Goal: Task Accomplishment & Management: Manage account settings

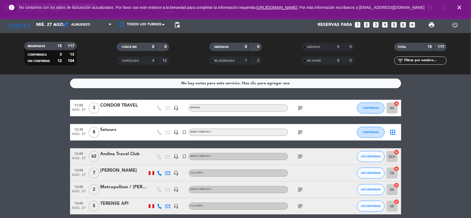
scroll to position [22, 0]
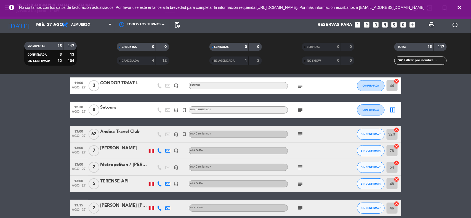
drag, startPoint x: 0, startPoint y: 0, endPoint x: 463, endPoint y: 9, distance: 462.7
click at [463, 9] on icon "close" at bounding box center [460, 7] width 7 height 7
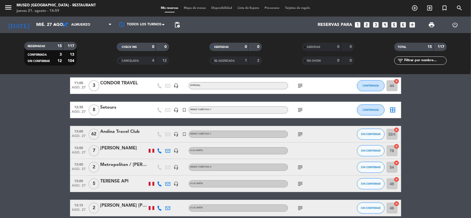
click at [47, 26] on input "mié. 27 ago." at bounding box center [62, 25] width 58 height 11
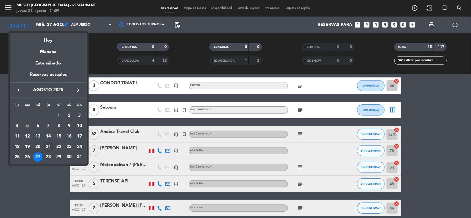
click at [49, 148] on div "21" at bounding box center [48, 147] width 9 height 9
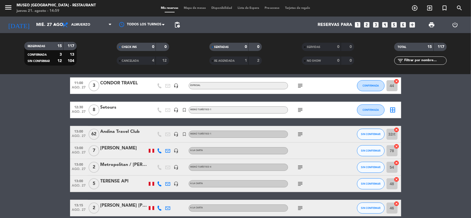
type input "jue. 21 ago."
click at [83, 23] on span "Almuerzo" at bounding box center [80, 25] width 19 height 4
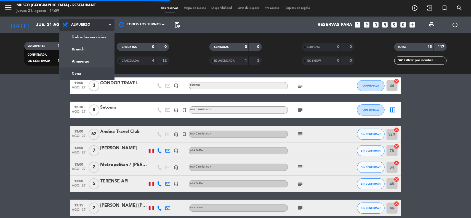
click at [81, 70] on div "menu [GEOGRAPHIC_DATA] - Restaurant jueves 21. agosto - 14:59 Mis reservas Mapa…" at bounding box center [235, 37] width 471 height 75
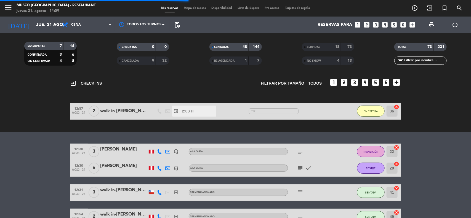
scroll to position [88, 0]
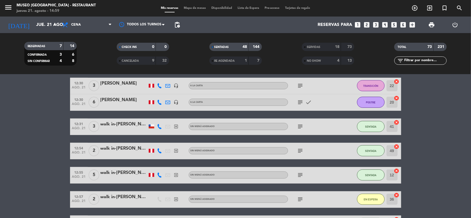
click at [412, 61] on input "text" at bounding box center [425, 61] width 43 height 6
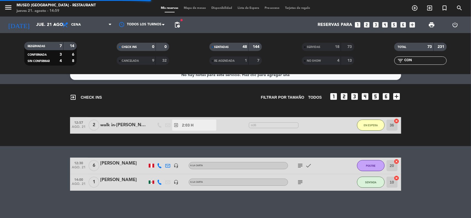
scroll to position [0, 0]
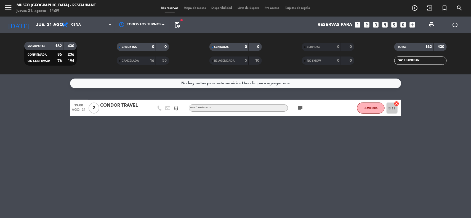
type input "CONDOR"
click at [129, 103] on div "CONDOR TRAVEL" at bounding box center [124, 105] width 47 height 7
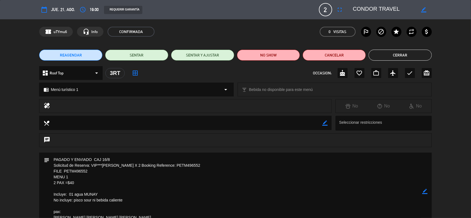
drag, startPoint x: 101, startPoint y: 168, endPoint x: 128, endPoint y: 167, distance: 27.1
click at [128, 167] on textarea at bounding box center [235, 192] width 373 height 78
click at [423, 9] on icon "border_color" at bounding box center [424, 9] width 5 height 5
click at [353, 10] on textarea at bounding box center [384, 10] width 63 height 10
paste textarea "[PERSON_NAME] X 2"
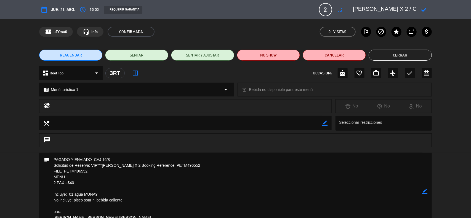
type textarea "[PERSON_NAME] X 2 / CONDOR TRAVEL"
click at [426, 10] on icon at bounding box center [424, 9] width 5 height 5
click at [424, 10] on icon "border_color" at bounding box center [424, 9] width 5 height 5
click at [425, 10] on icon "border_color" at bounding box center [424, 9] width 5 height 5
click at [424, 8] on icon "border_color" at bounding box center [424, 9] width 5 height 5
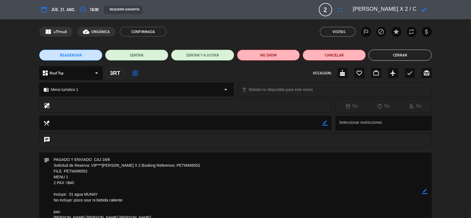
click at [424, 8] on icon at bounding box center [424, 9] width 5 height 5
click at [424, 9] on icon "border_color" at bounding box center [424, 9] width 5 height 5
click at [409, 57] on button "Cerrar" at bounding box center [400, 55] width 63 height 11
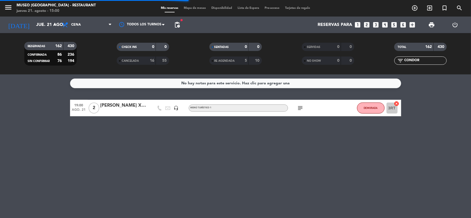
click at [299, 109] on icon "subject" at bounding box center [300, 108] width 7 height 7
click at [419, 163] on div "No hay notas para este servicio. Haz clic para agregar una 19:00 ago. 21 2 [PER…" at bounding box center [235, 147] width 471 height 144
drag, startPoint x: 424, startPoint y: 62, endPoint x: 376, endPoint y: 58, distance: 48.2
click at [376, 59] on div "filter_list CONDOR" at bounding box center [421, 61] width 93 height 8
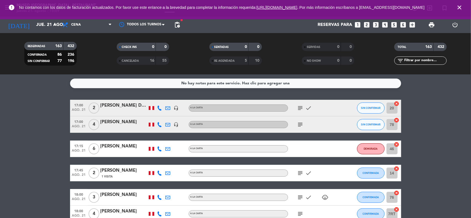
click at [461, 6] on icon "close" at bounding box center [460, 7] width 7 height 7
